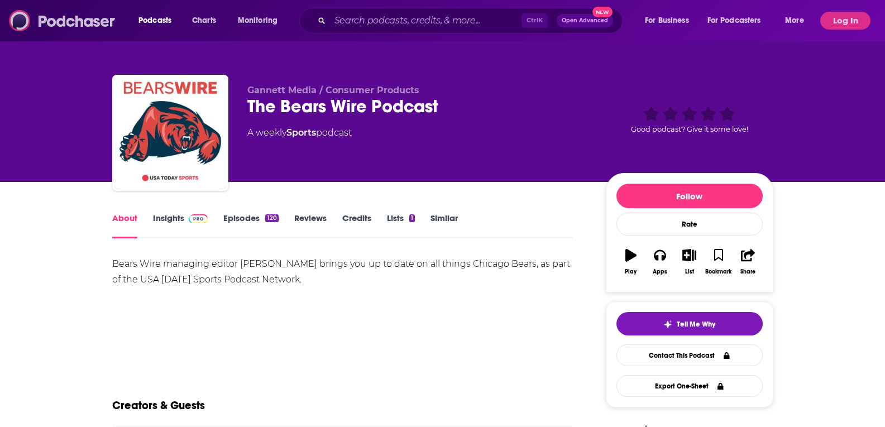
click at [66, 17] on img at bounding box center [62, 20] width 107 height 21
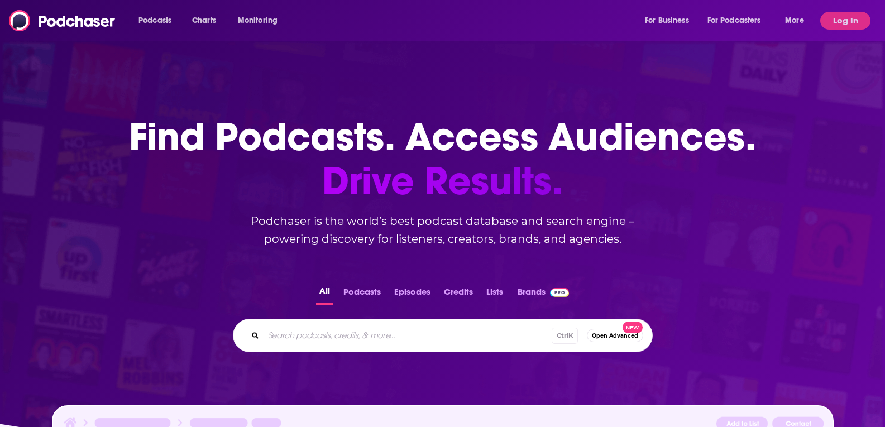
click at [379, 27] on div "Podcasts Charts Monitoring For Business For Podcasters More" at bounding box center [473, 21] width 684 height 18
click at [839, 20] on button "Log In" at bounding box center [846, 21] width 50 height 18
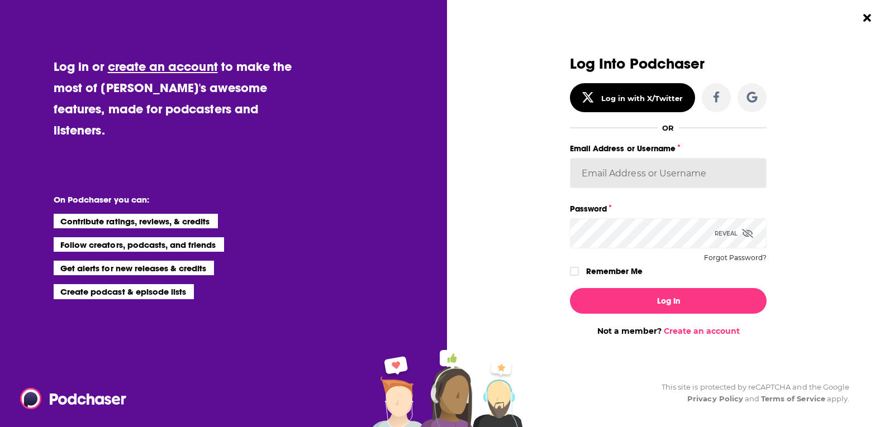
click at [640, 162] on input "Email Address or Username" at bounding box center [668, 173] width 197 height 30
type input "[PERSON_NAME][EMAIL_ADDRESS][PERSON_NAME][DOMAIN_NAME]"
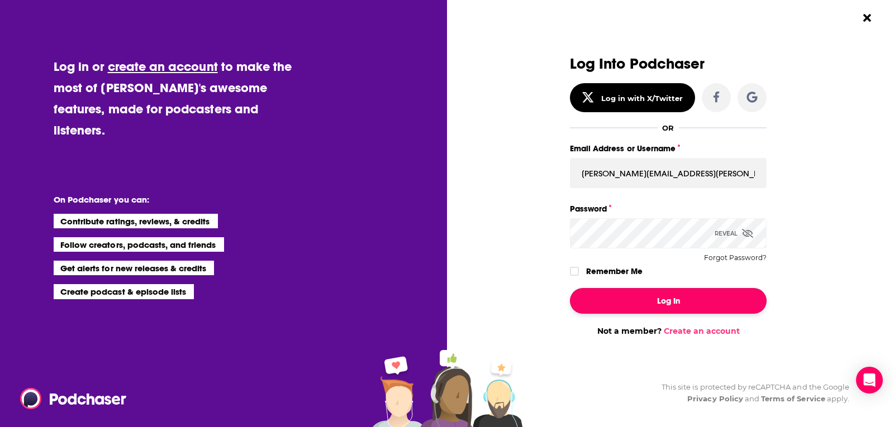
click at [673, 309] on button "Log In" at bounding box center [668, 301] width 197 height 26
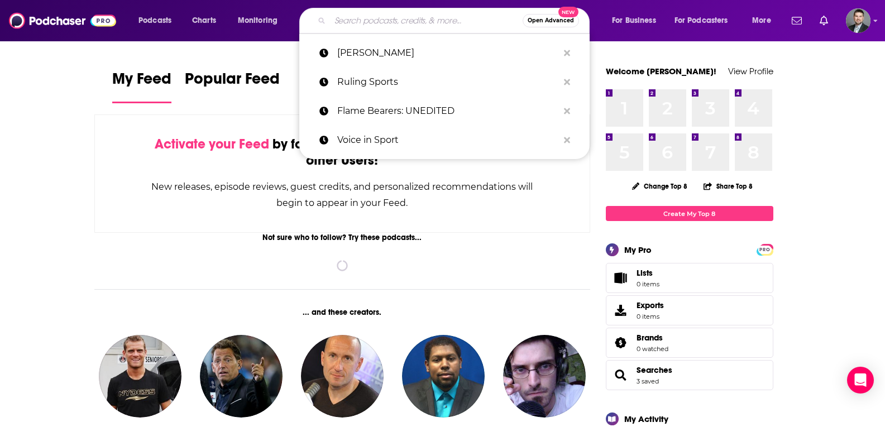
click at [413, 25] on input "Search podcasts, credits, & more..." at bounding box center [426, 21] width 193 height 18
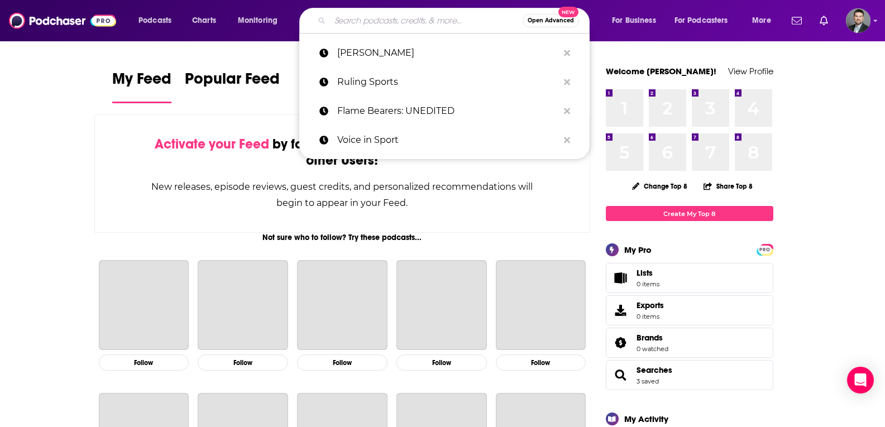
paste input "TGAF: [PERSON_NAME] And Friends"
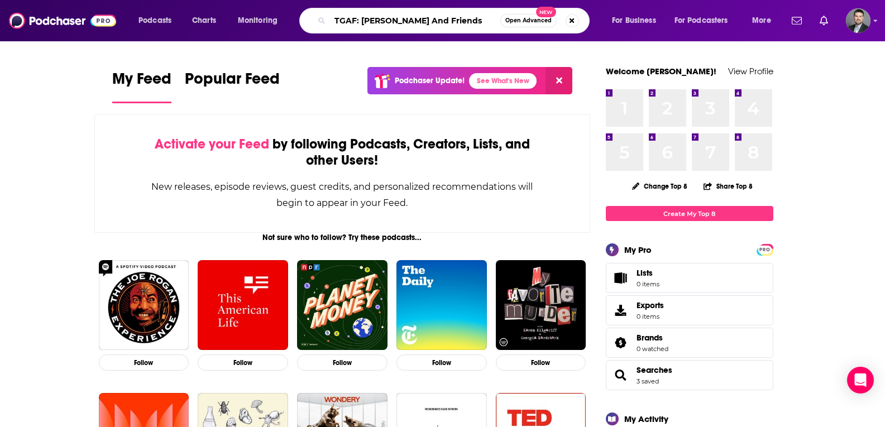
type input "TGAF: [PERSON_NAME] And Friends"
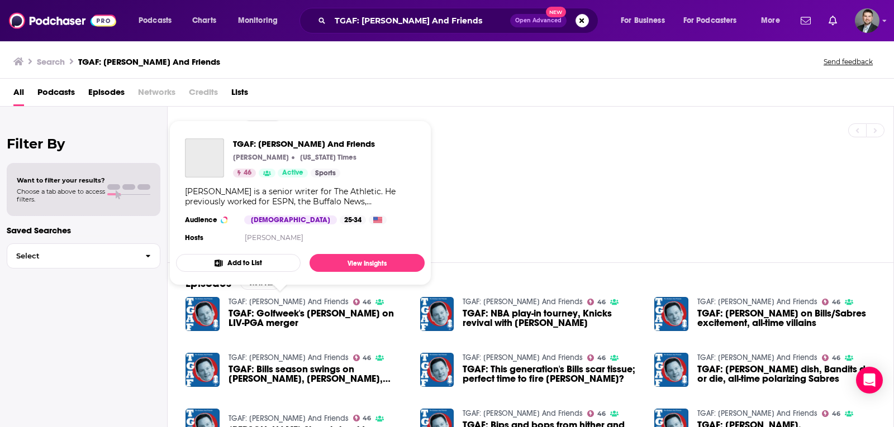
click at [285, 306] on link "TGAF: [PERSON_NAME] And Friends" at bounding box center [288, 301] width 120 height 9
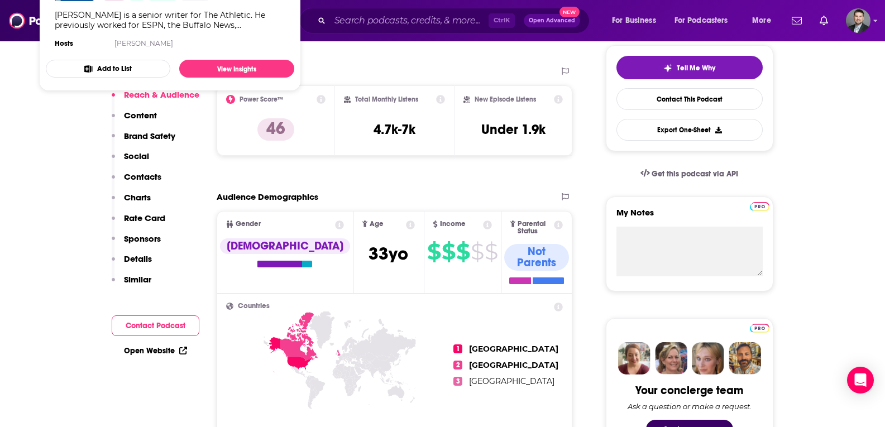
scroll to position [391, 0]
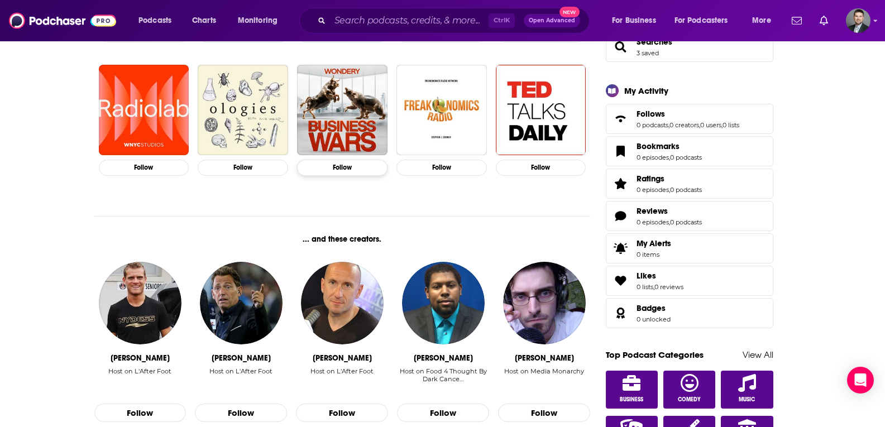
scroll to position [559, 0]
